Goal: Transaction & Acquisition: Subscribe to service/newsletter

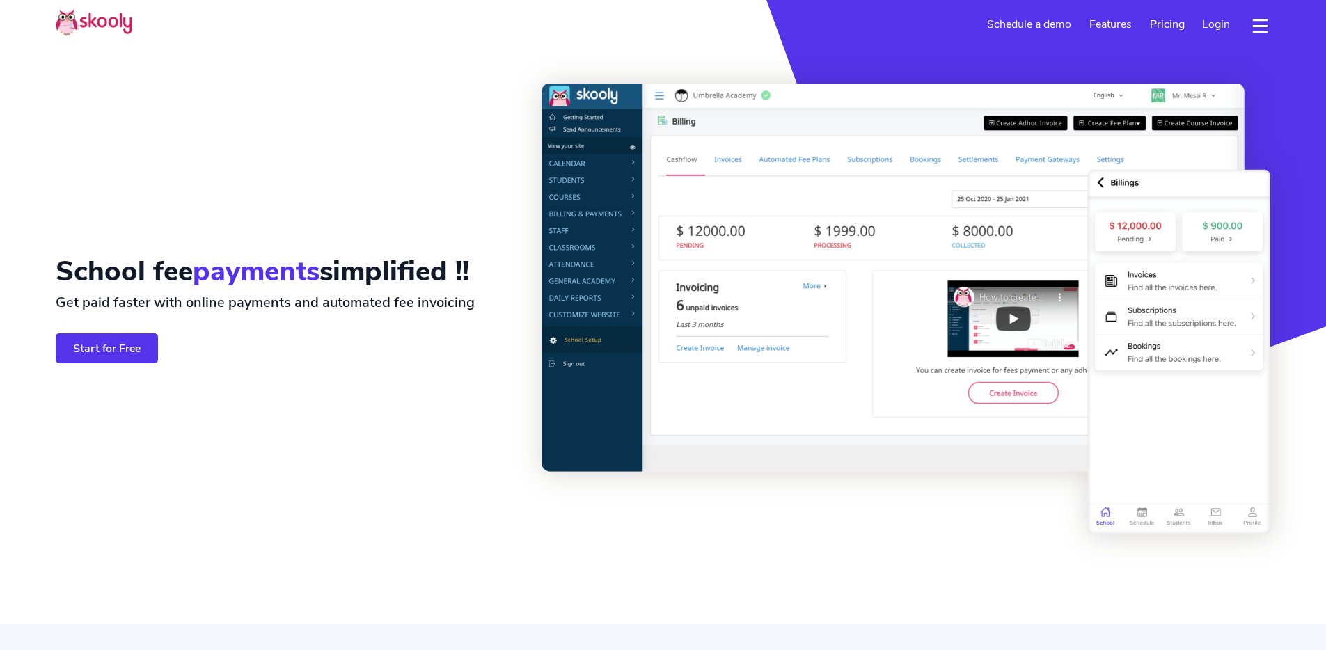
select select "en"
select select "65"
select select "[GEOGRAPHIC_DATA]"
select select "[GEOGRAPHIC_DATA]/[GEOGRAPHIC_DATA]"
click at [411, 365] on div "School fee payments simplified !! Get paid faster with online payments and auto…" at bounding box center [299, 309] width 486 height 451
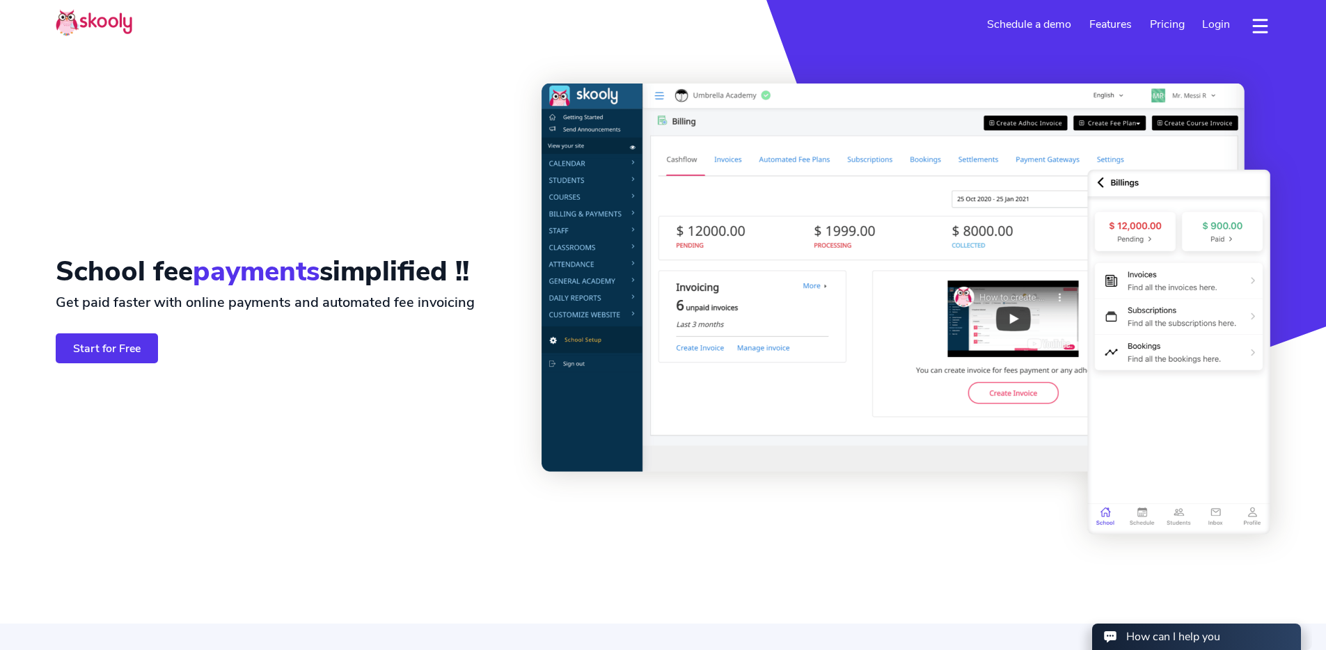
click at [129, 345] on link "Start for Free" at bounding box center [107, 348] width 102 height 30
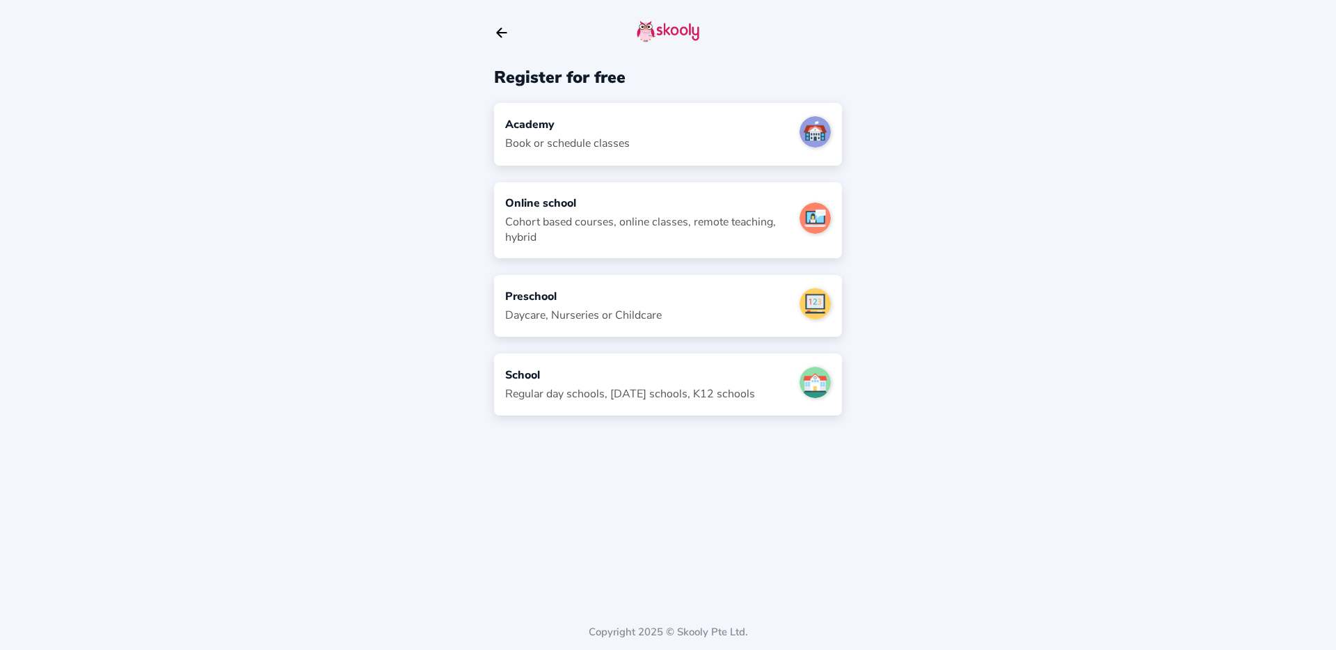
click at [933, 214] on div "Register for free Academy Book or schedule classes Online school Cohort based c…" at bounding box center [668, 325] width 1336 height 650
